Goal: Find specific page/section: Find specific page/section

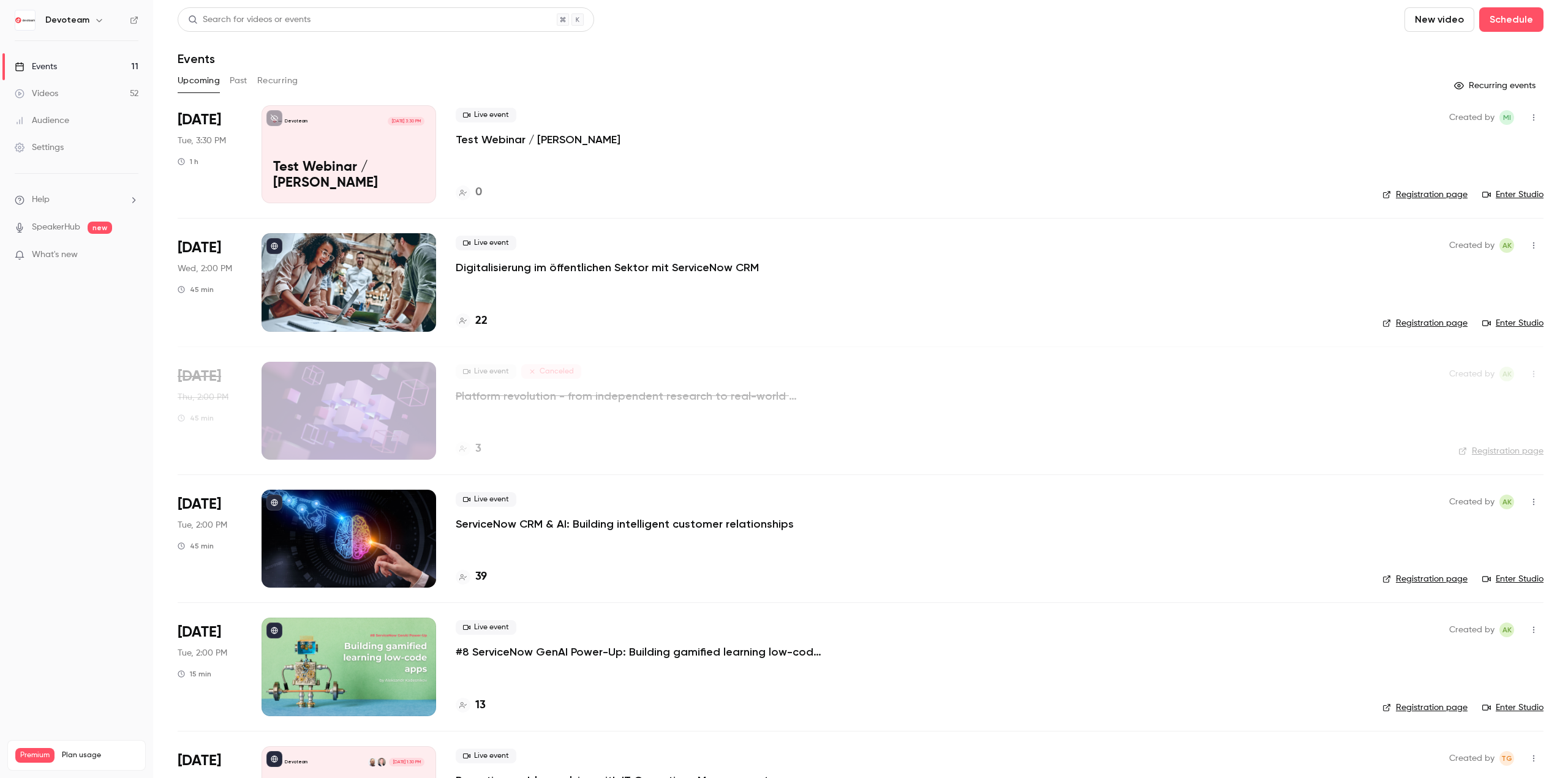
click at [80, 90] on link "Videos 52" at bounding box center [77, 93] width 153 height 27
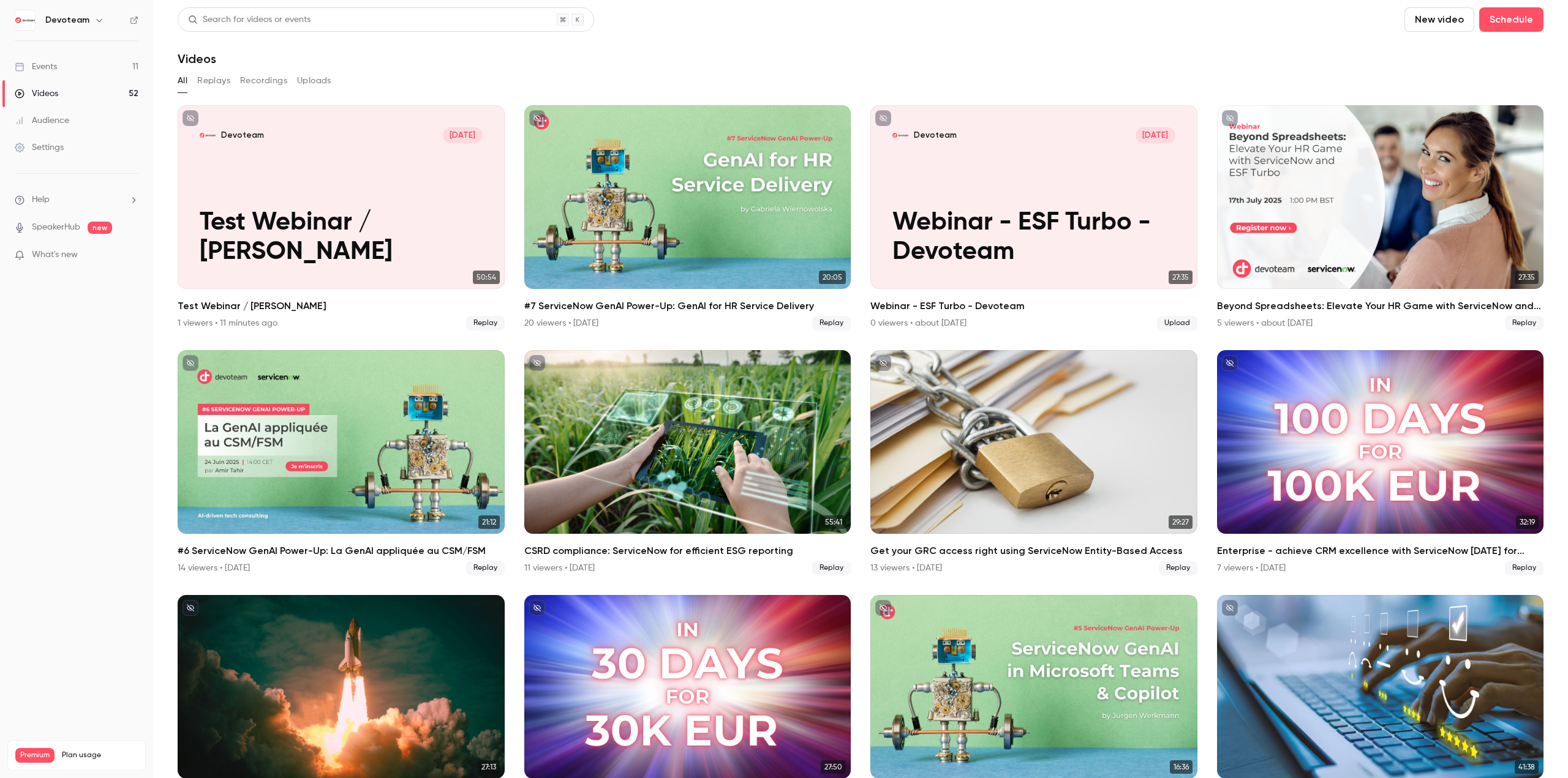
click at [50, 65] on div "Events" at bounding box center [36, 66] width 42 height 12
